Goal: Task Accomplishment & Management: Manage account settings

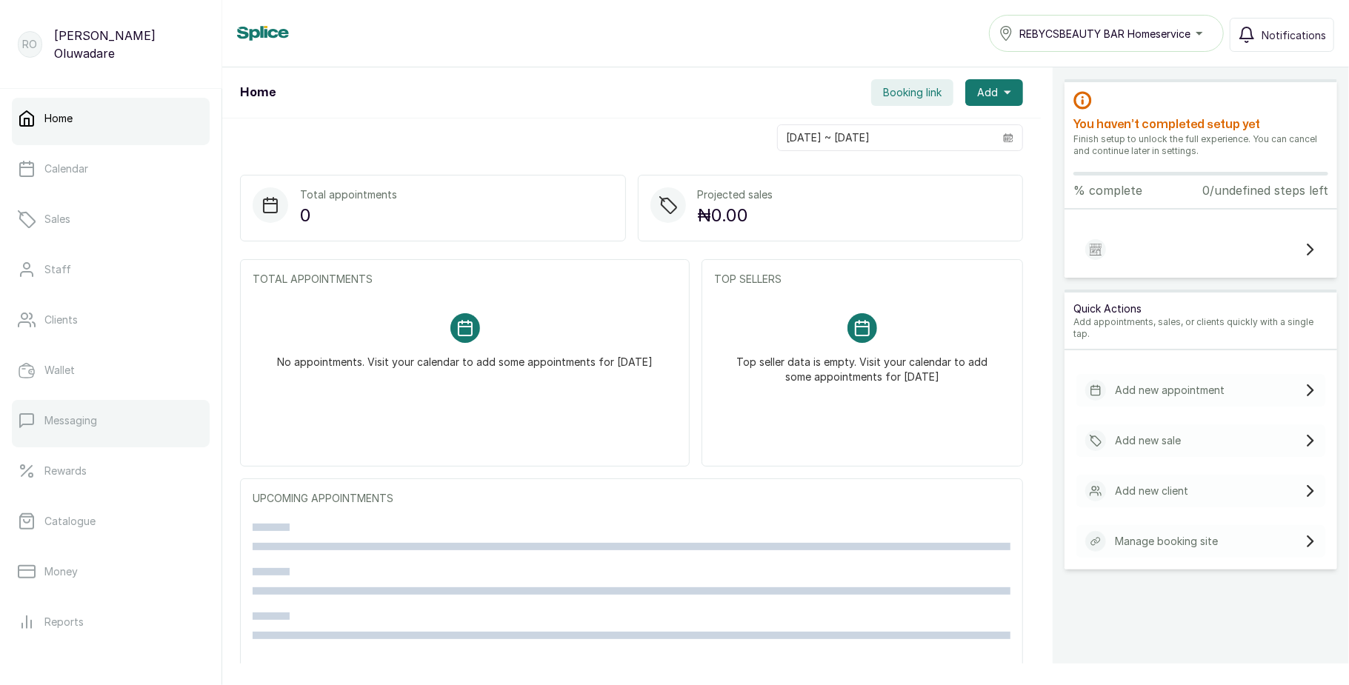
scroll to position [166, 0]
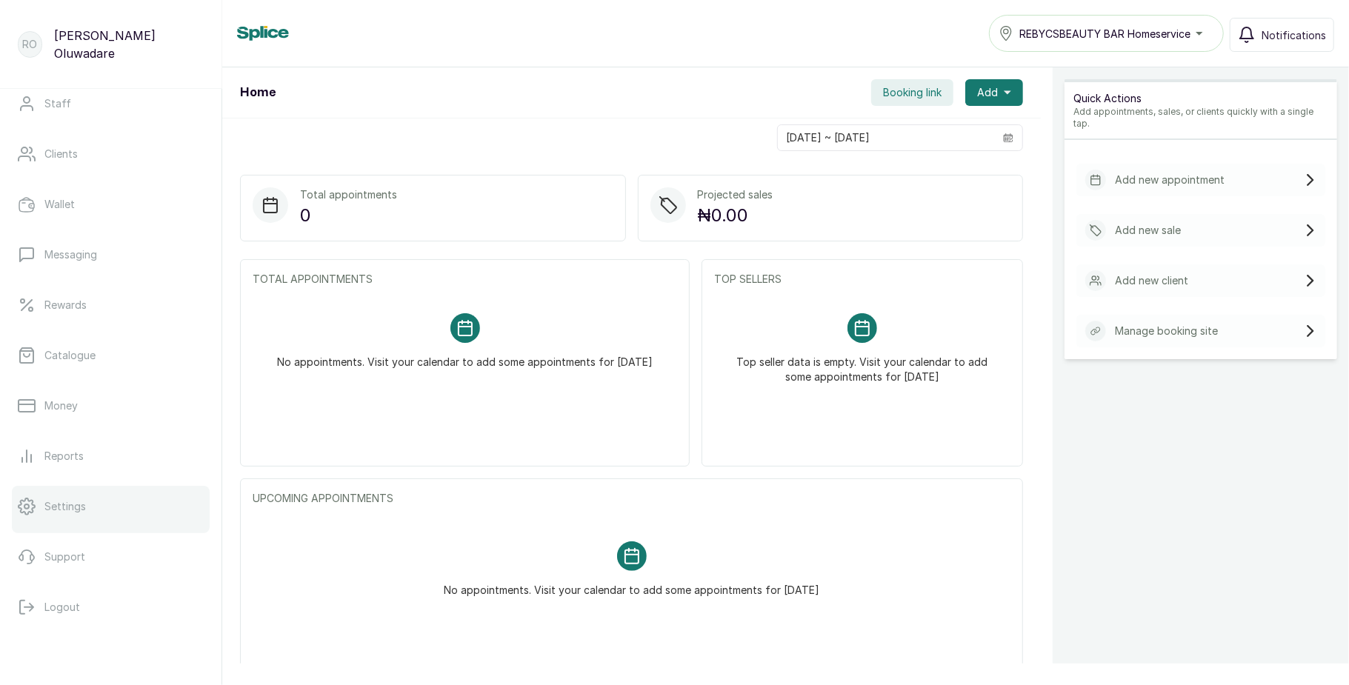
click at [78, 507] on p "Settings" at bounding box center [64, 506] width 41 height 15
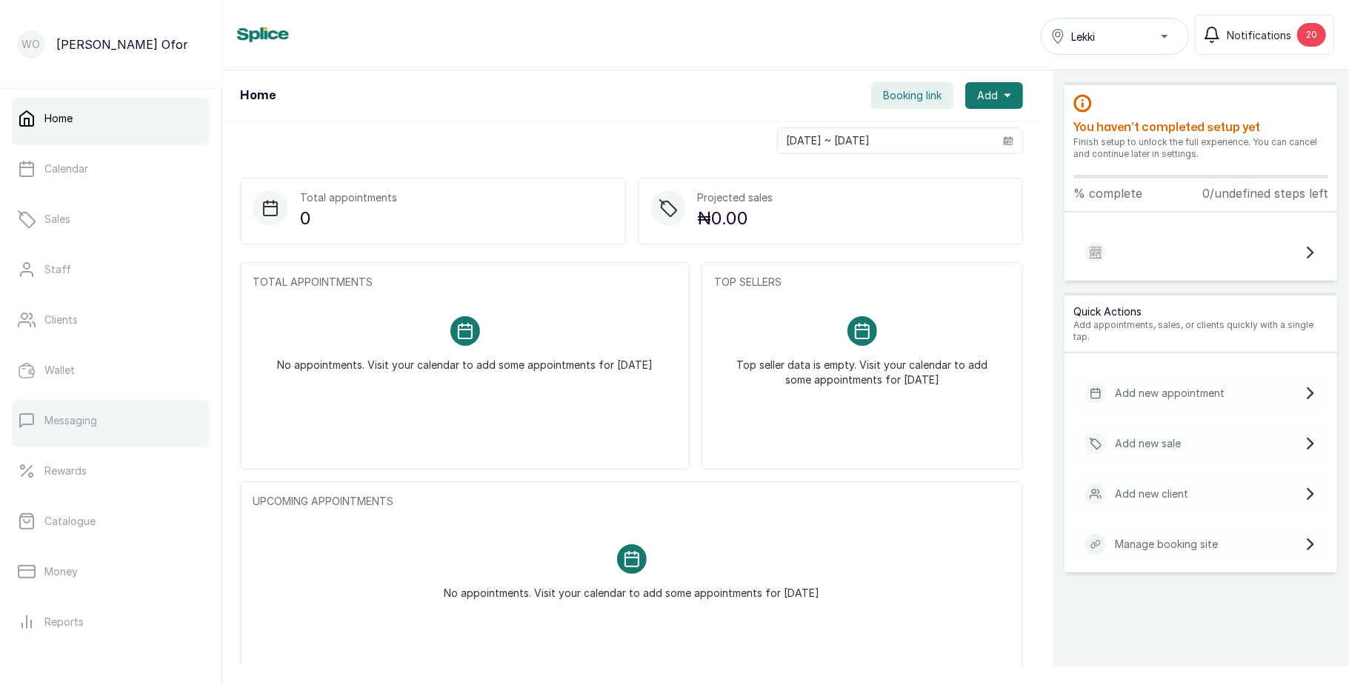
scroll to position [166, 0]
